Goal: Information Seeking & Learning: Learn about a topic

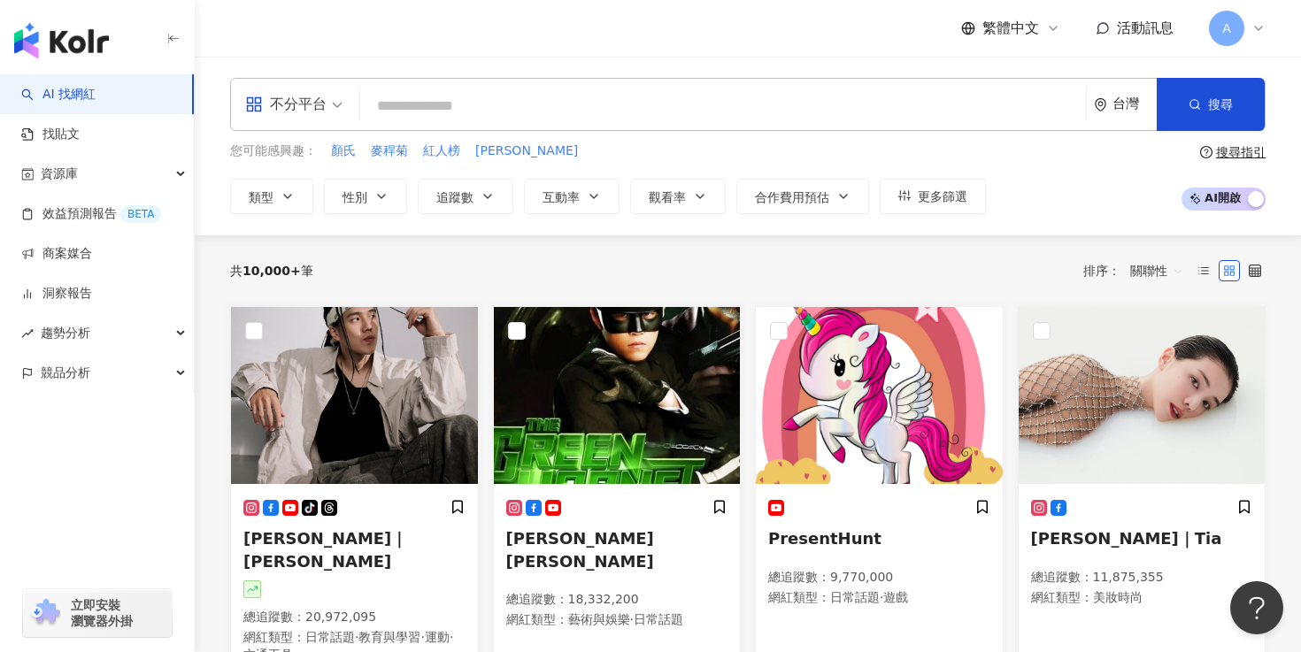
click at [618, 108] on input "search" at bounding box center [722, 106] width 711 height 34
type input "*"
type input "**"
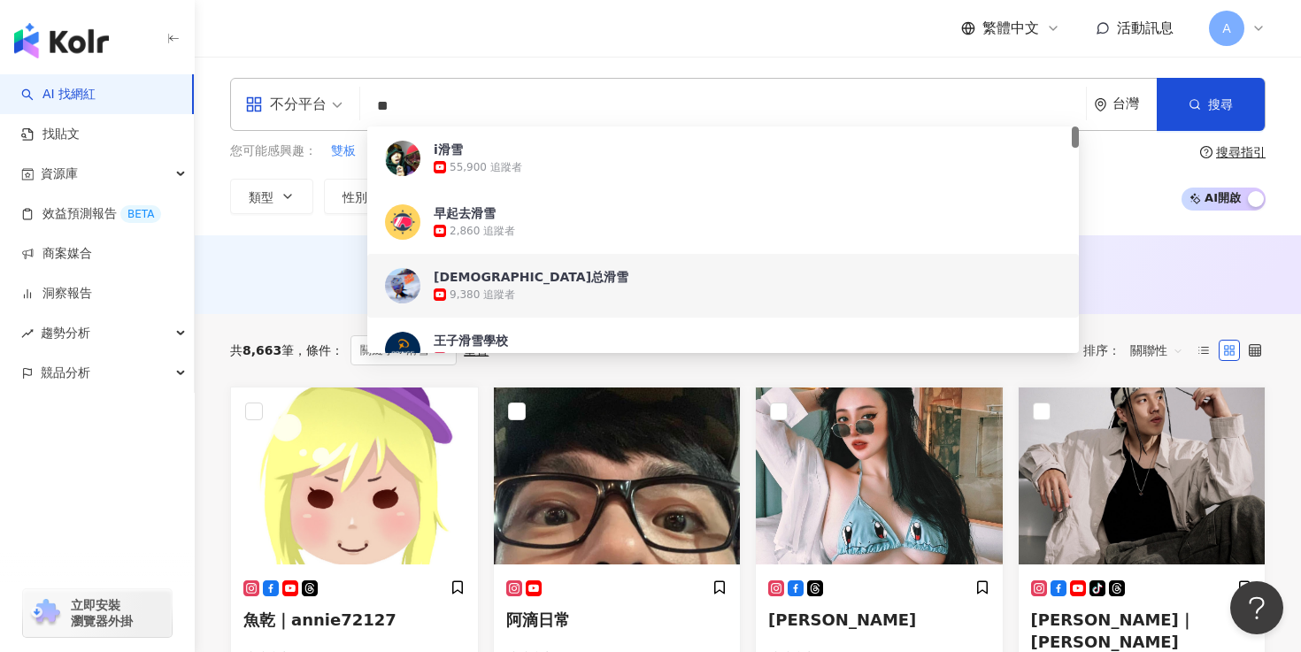
click at [237, 273] on div "AI 推薦 ： 無結果，請嘗試搜尋其他語言關鍵字或條件" at bounding box center [747, 273] width 1035 height 22
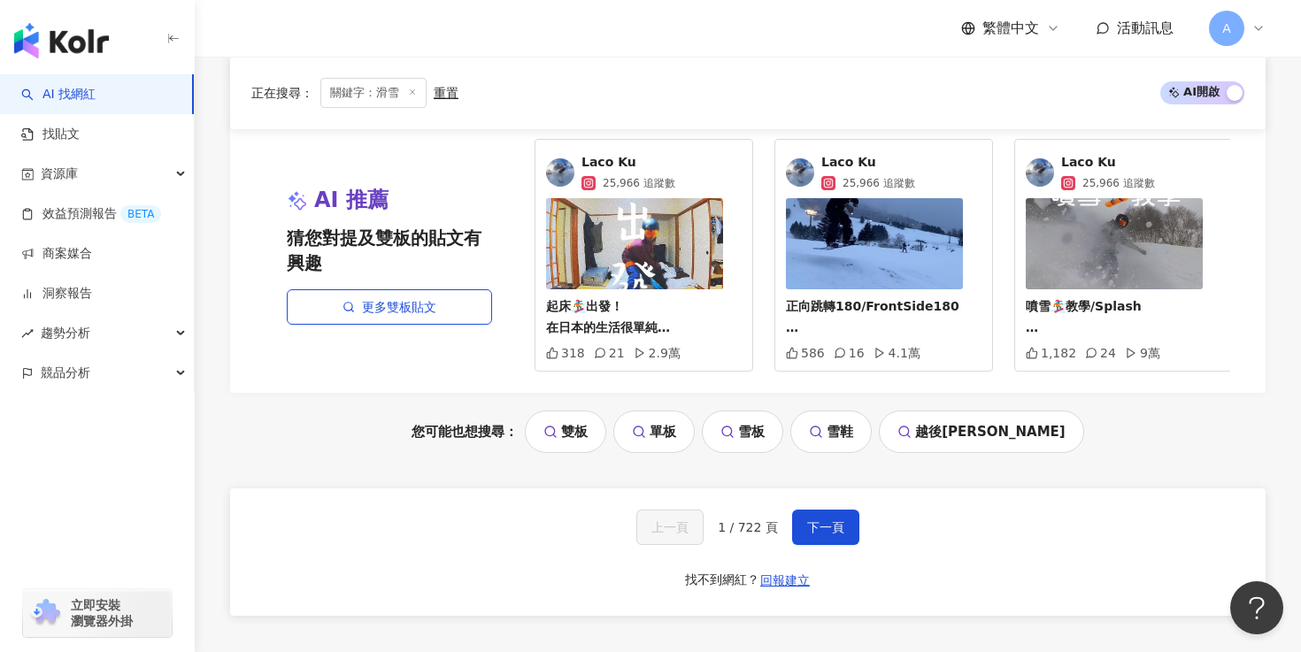
scroll to position [1639, 0]
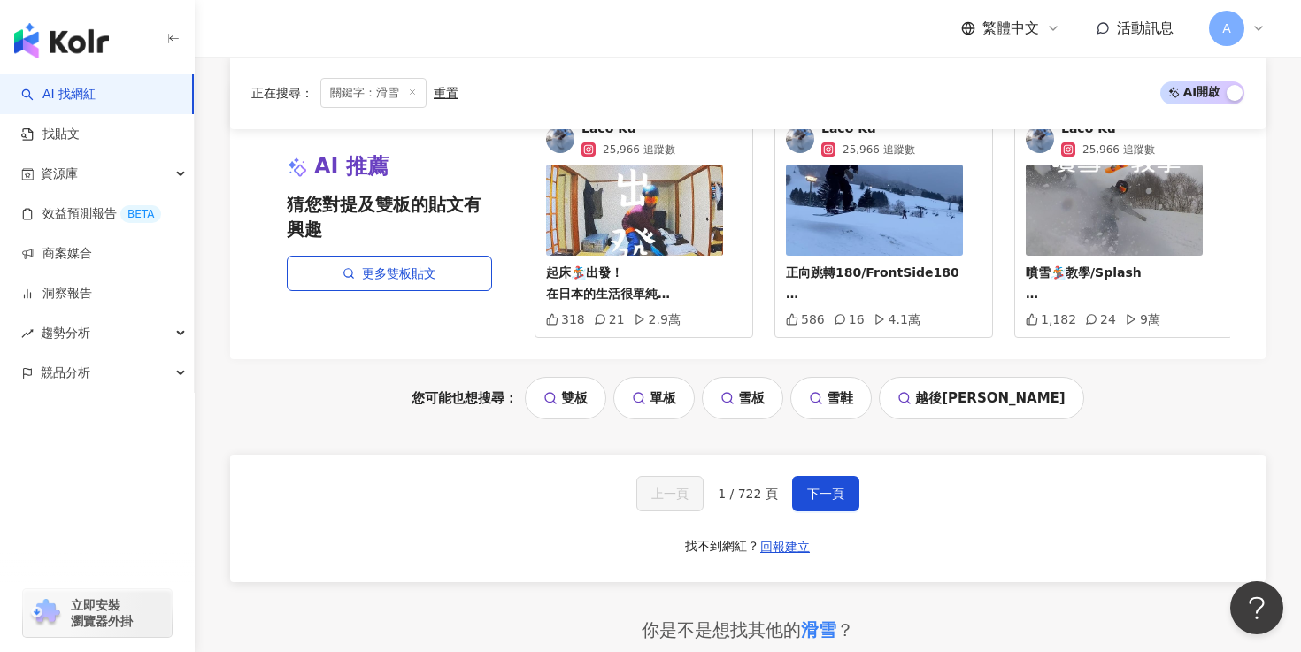
click at [786, 476] on div "上一頁 1 / 722 頁 下一頁" at bounding box center [747, 493] width 223 height 35
click at [802, 476] on button "下一頁" at bounding box center [825, 493] width 67 height 35
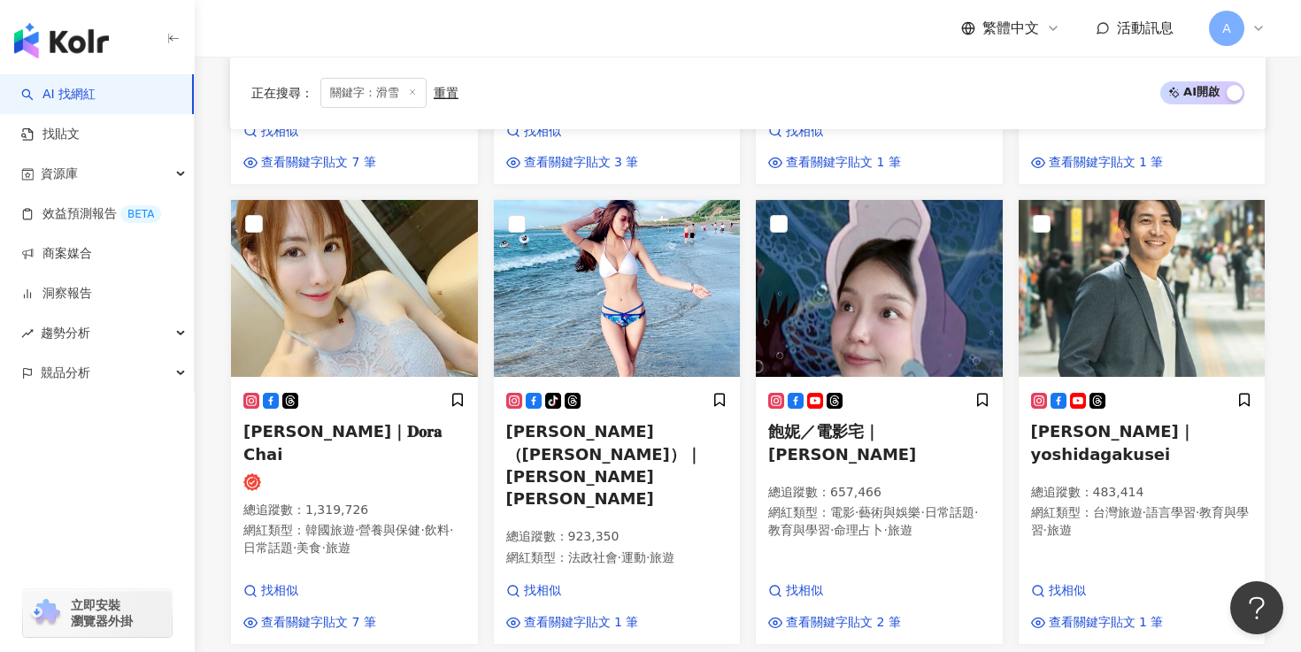
scroll to position [1532, 0]
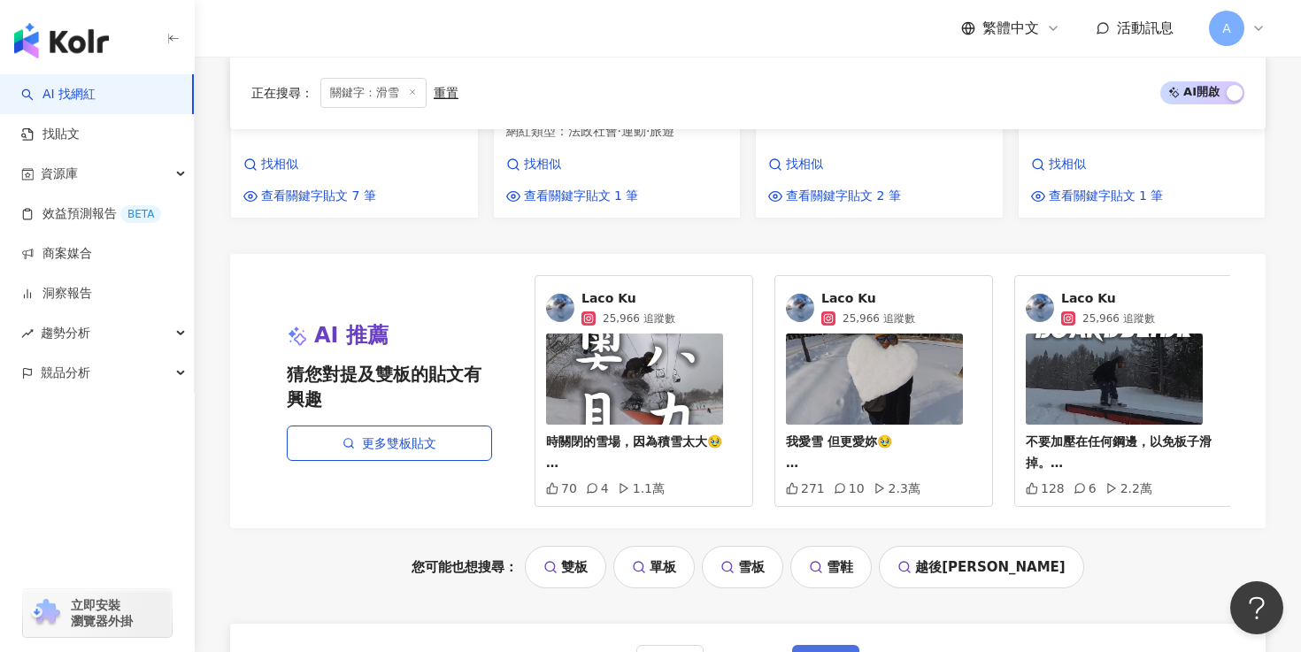
click at [815, 645] on button "下一頁" at bounding box center [825, 662] width 67 height 35
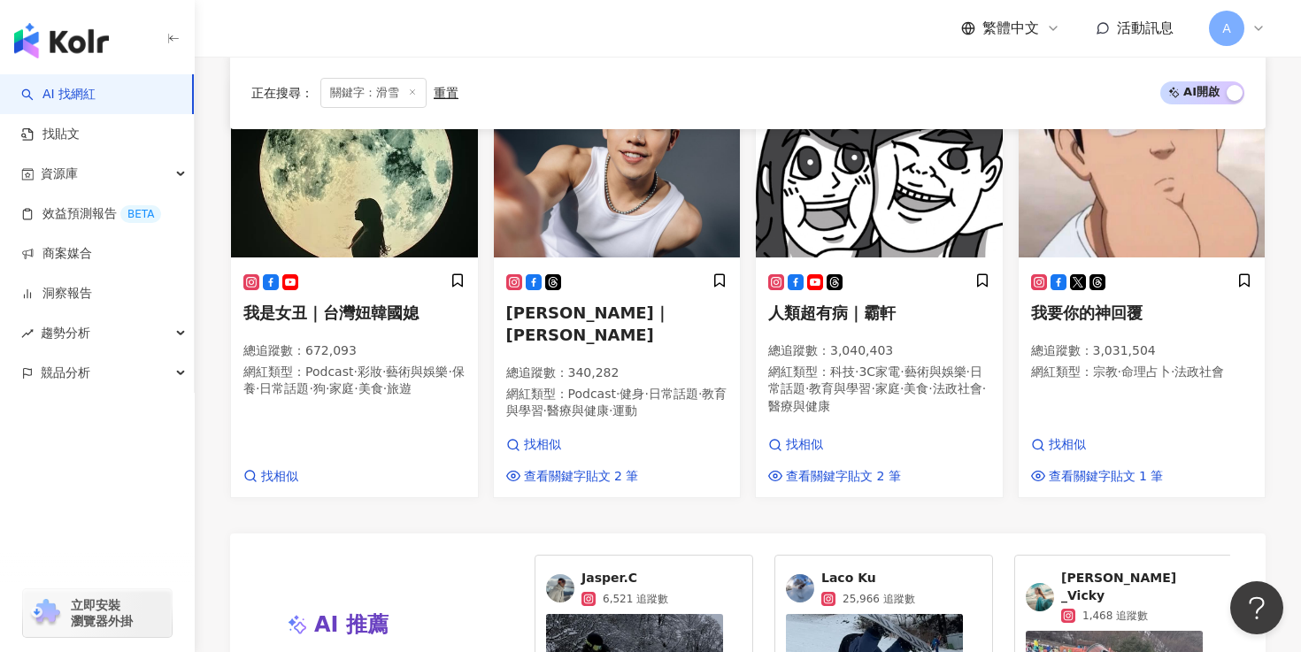
scroll to position [1454, 0]
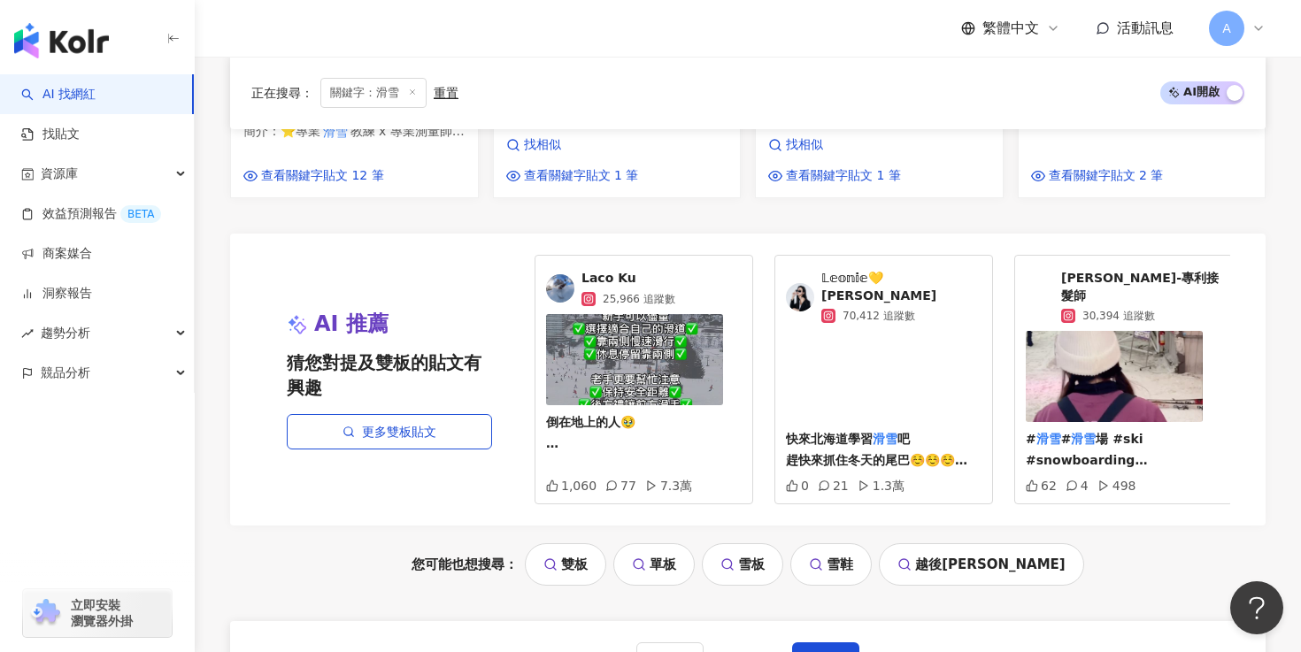
scroll to position [1686, 0]
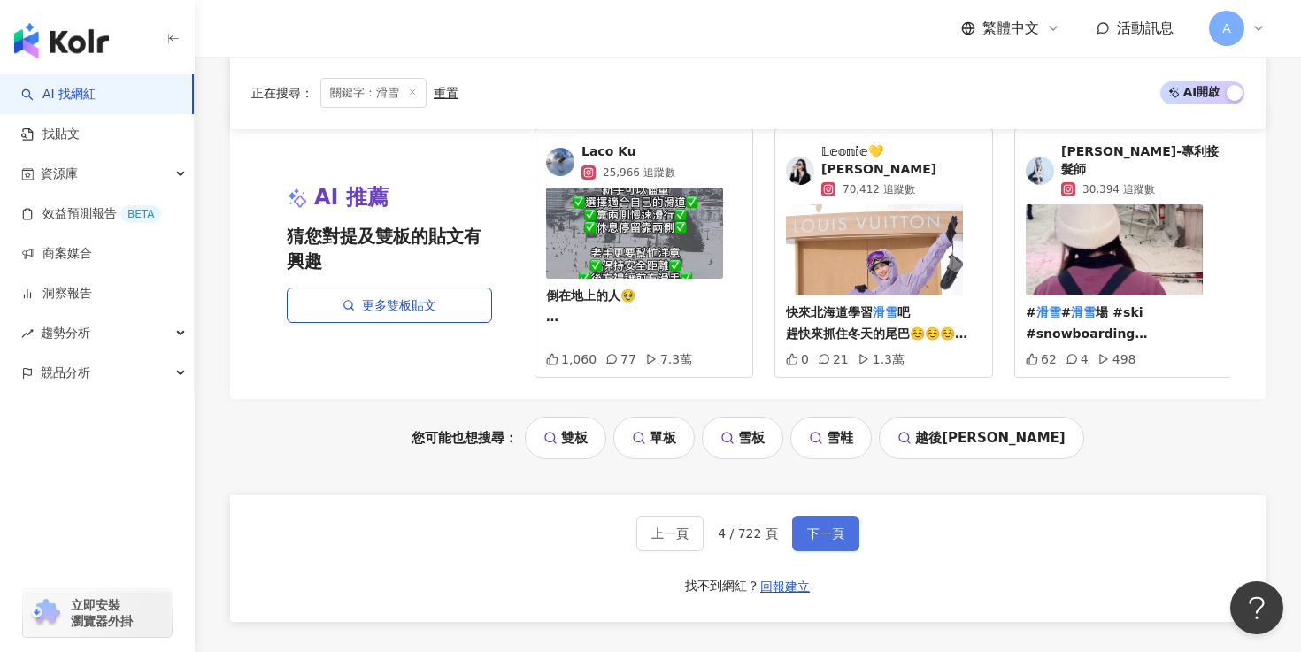
click at [808, 526] on span "下一頁" at bounding box center [825, 533] width 37 height 14
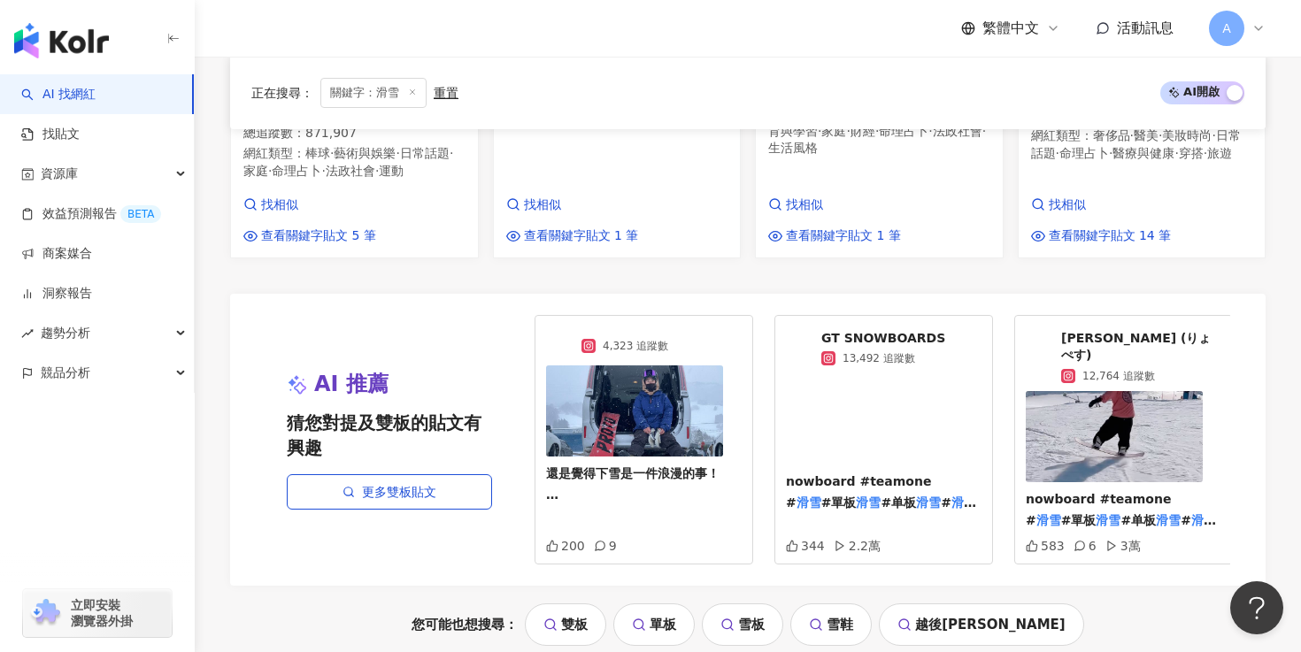
scroll to position [1648, 0]
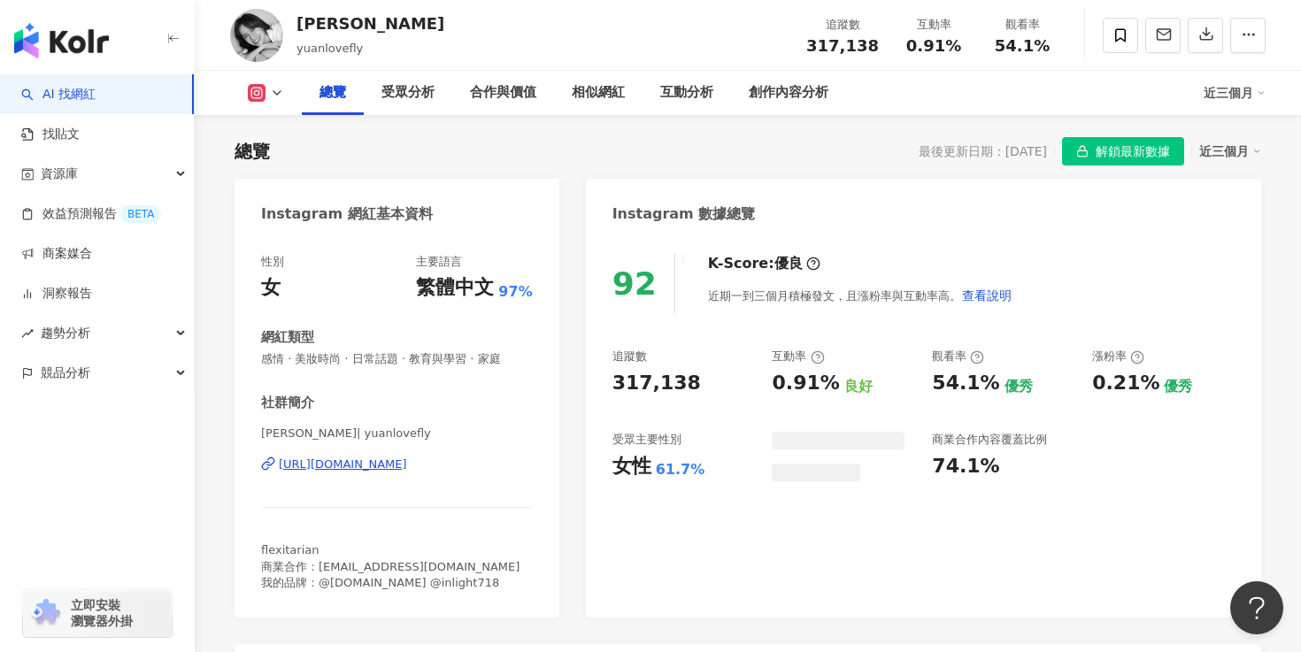
scroll to position [142, 0]
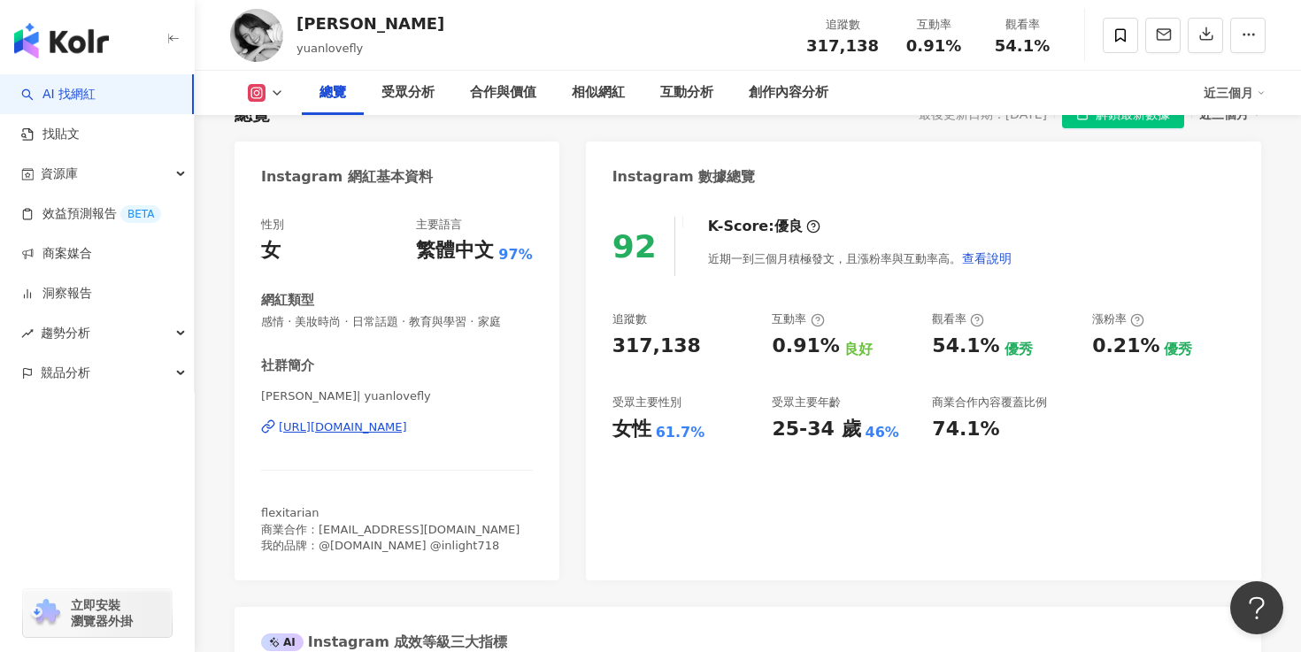
click at [407, 434] on div "https://www.instagram.com/yuanlovefly/" at bounding box center [343, 427] width 128 height 16
